Goal: Task Accomplishment & Management: Manage account settings

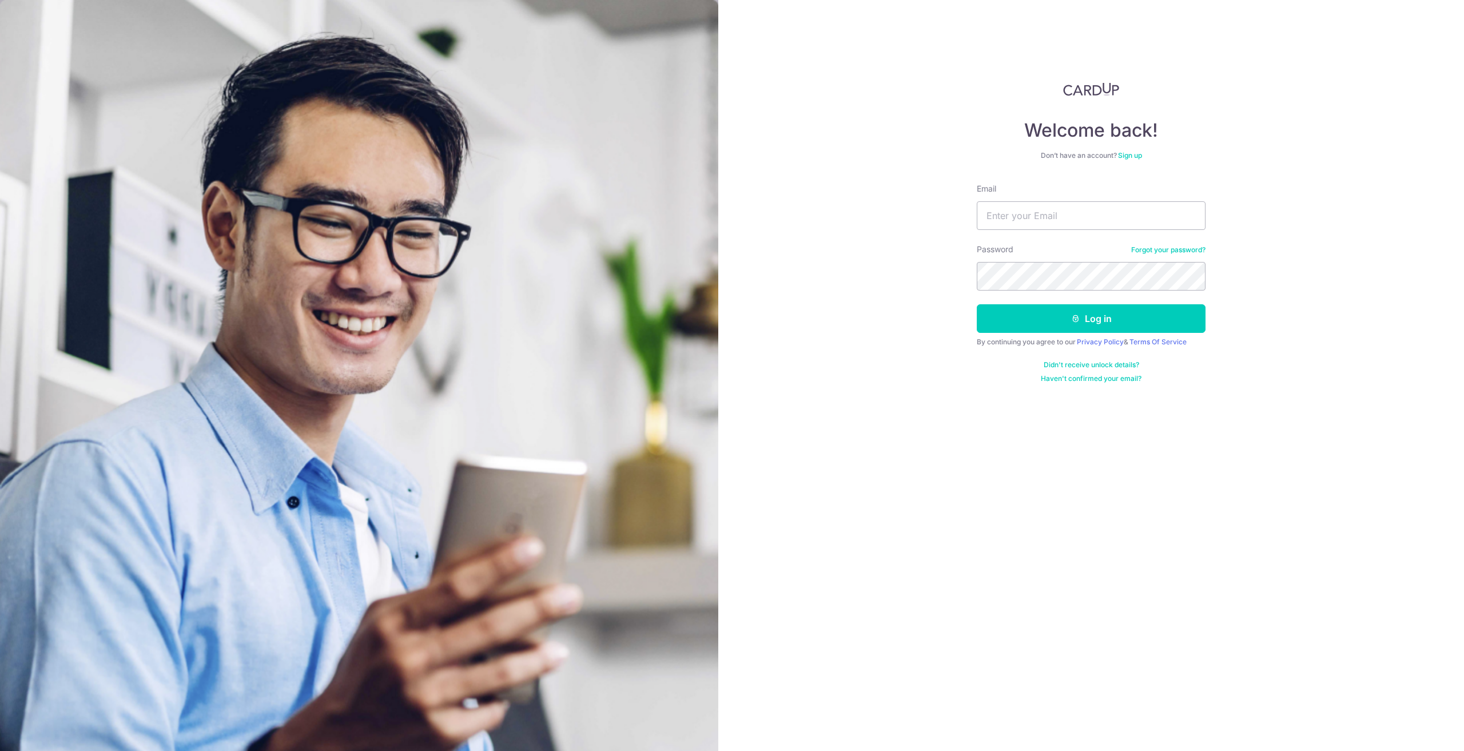
click at [1010, 233] on form "Email Password Forgot your password? Log in By continuing you agree to our Priv…" at bounding box center [1091, 283] width 229 height 200
drag, startPoint x: 1025, startPoint y: 226, endPoint x: 1037, endPoint y: 218, distance: 14.1
click at [1025, 225] on input "Email" at bounding box center [1091, 215] width 229 height 29
type input "[EMAIL_ADDRESS][DOMAIN_NAME]"
click at [977, 304] on button "Log in" at bounding box center [1091, 318] width 229 height 29
